Goal: Check status: Check status

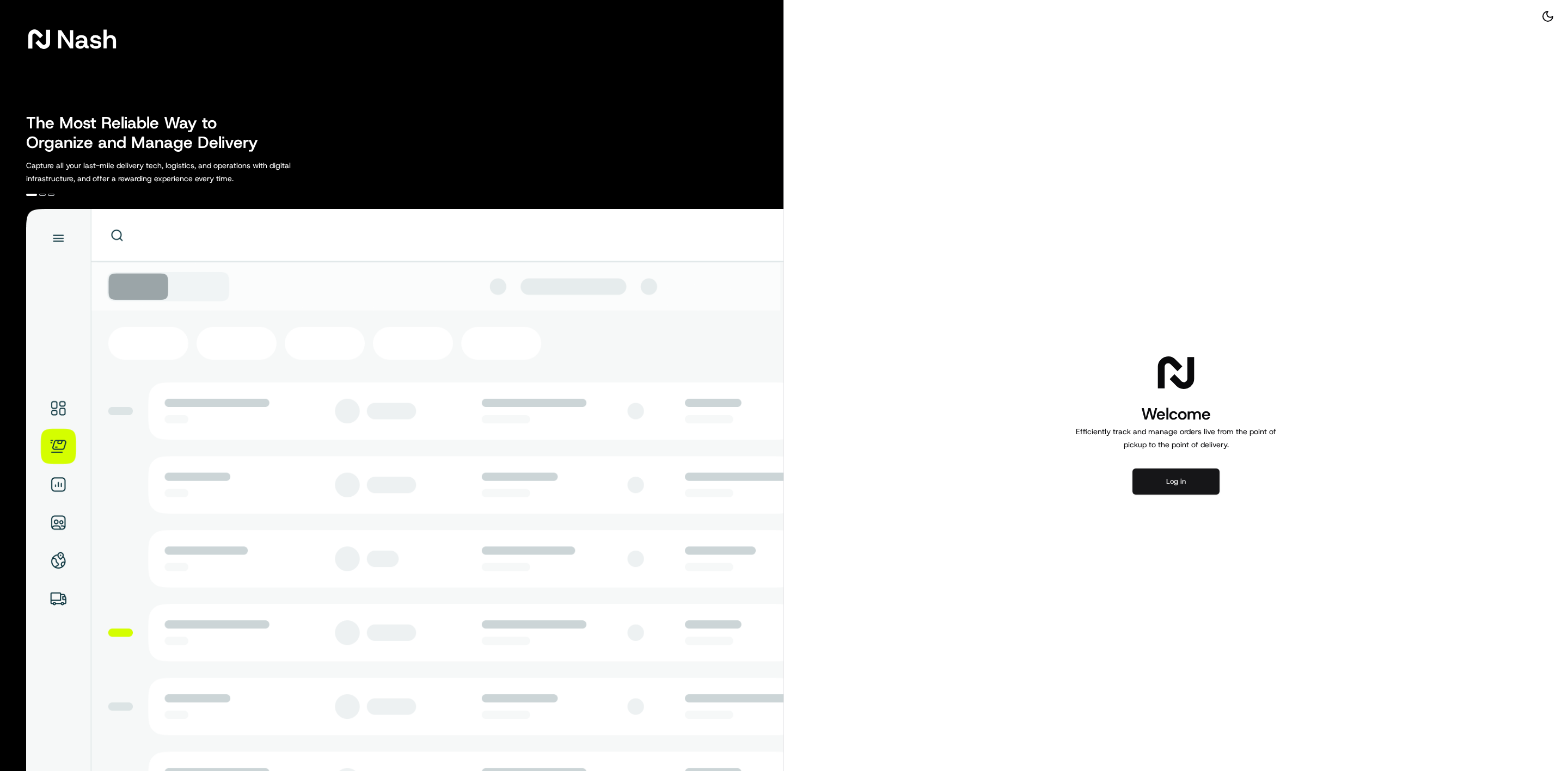
click at [1191, 469] on button "Log in" at bounding box center [1175, 481] width 87 height 26
